Goal: Task Accomplishment & Management: Use online tool/utility

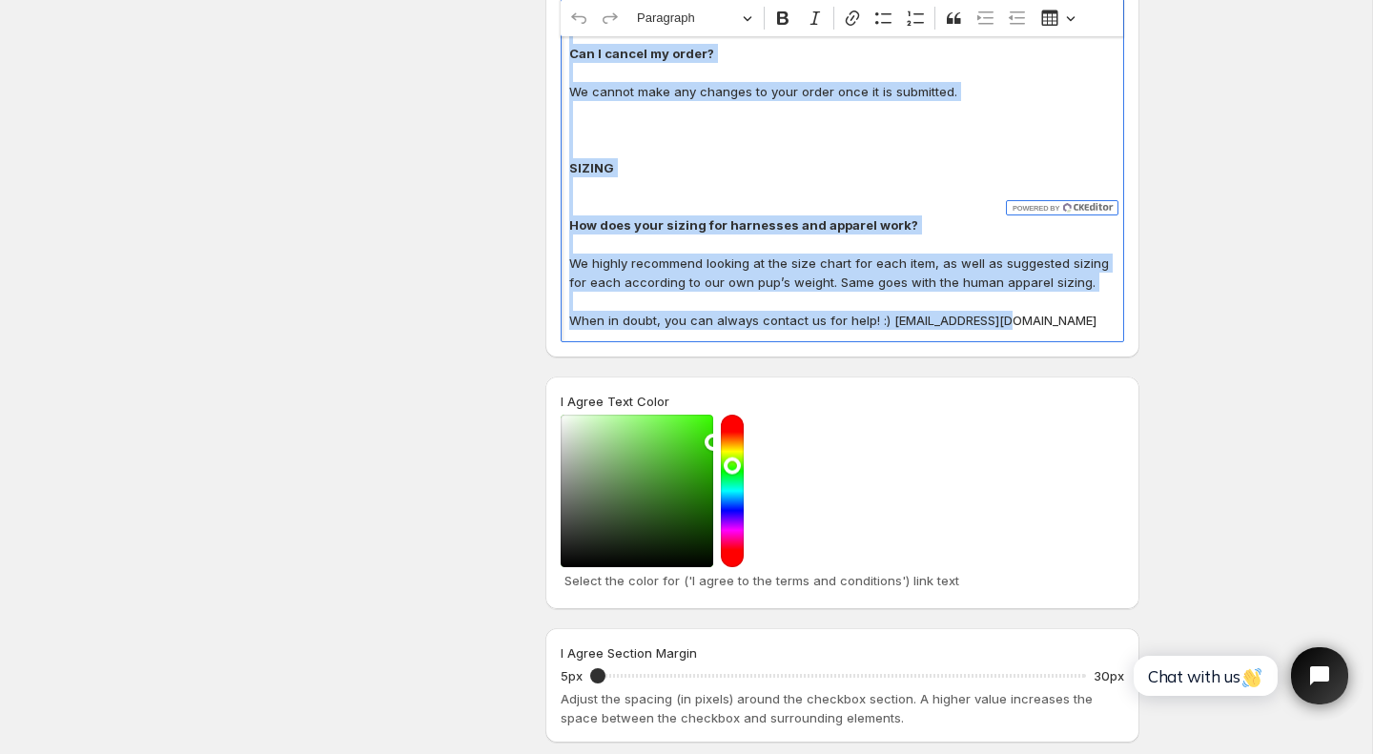
scroll to position [2767, 0]
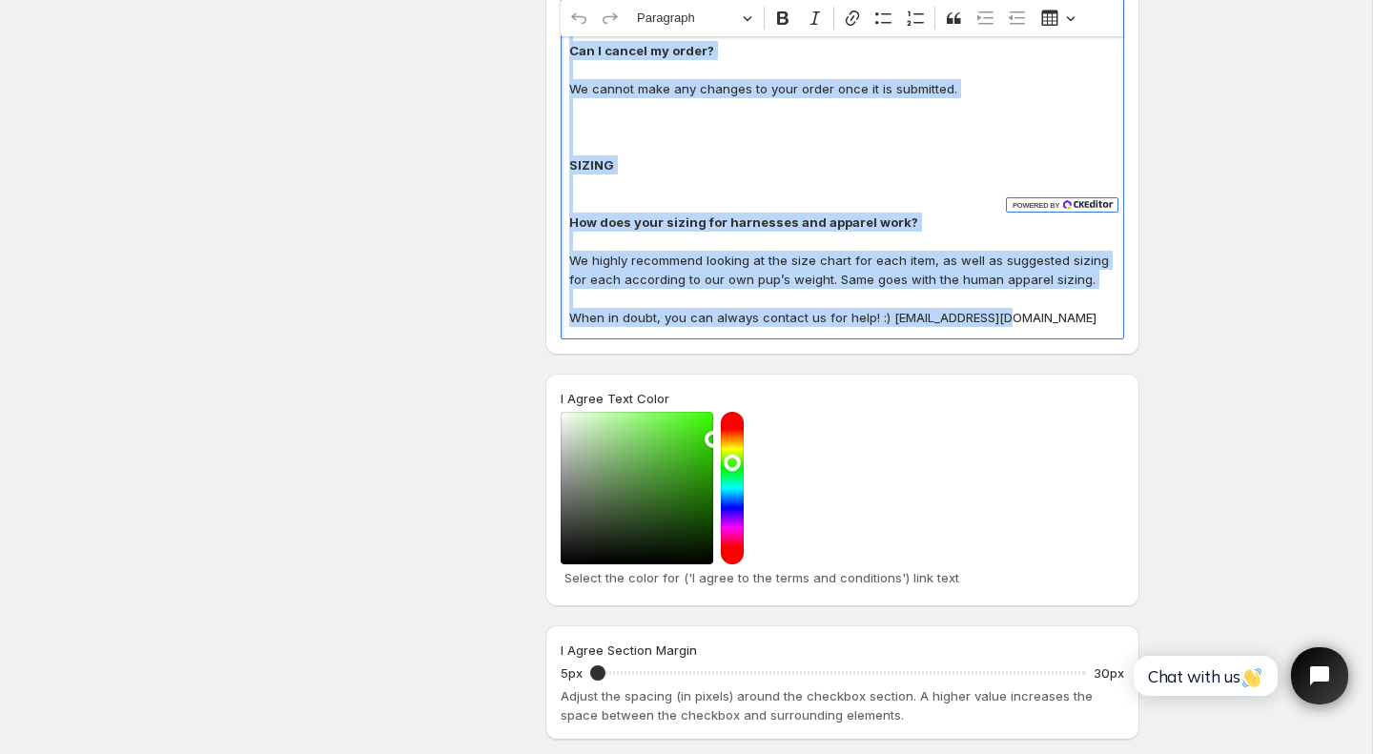
drag, startPoint x: 567, startPoint y: 403, endPoint x: 1072, endPoint y: 207, distance: 541.3
copy div "💌 We want to be fully transparent with our U.S. customers: due to new import re…"
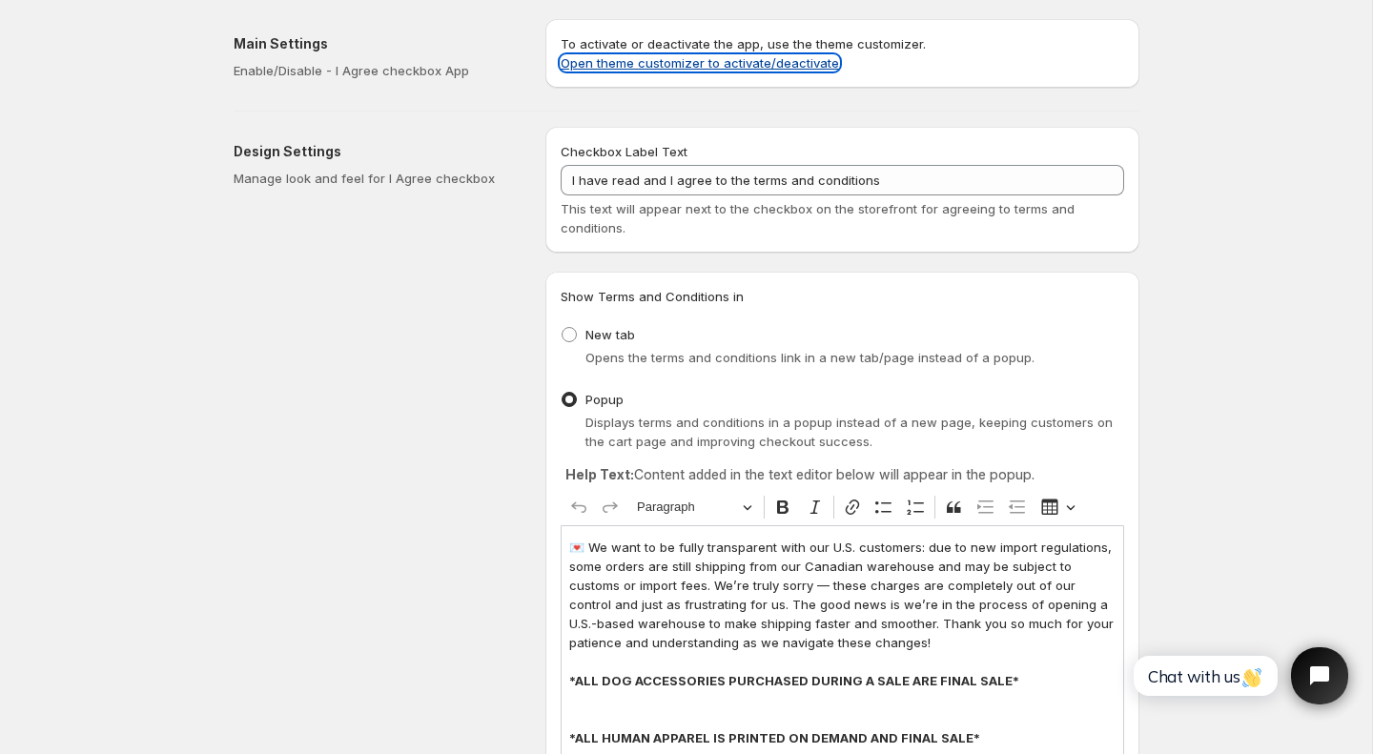
click at [661, 60] on link "Open theme customizer to activate/deactivate" at bounding box center [700, 62] width 278 height 15
